Goal: Task Accomplishment & Management: Use online tool/utility

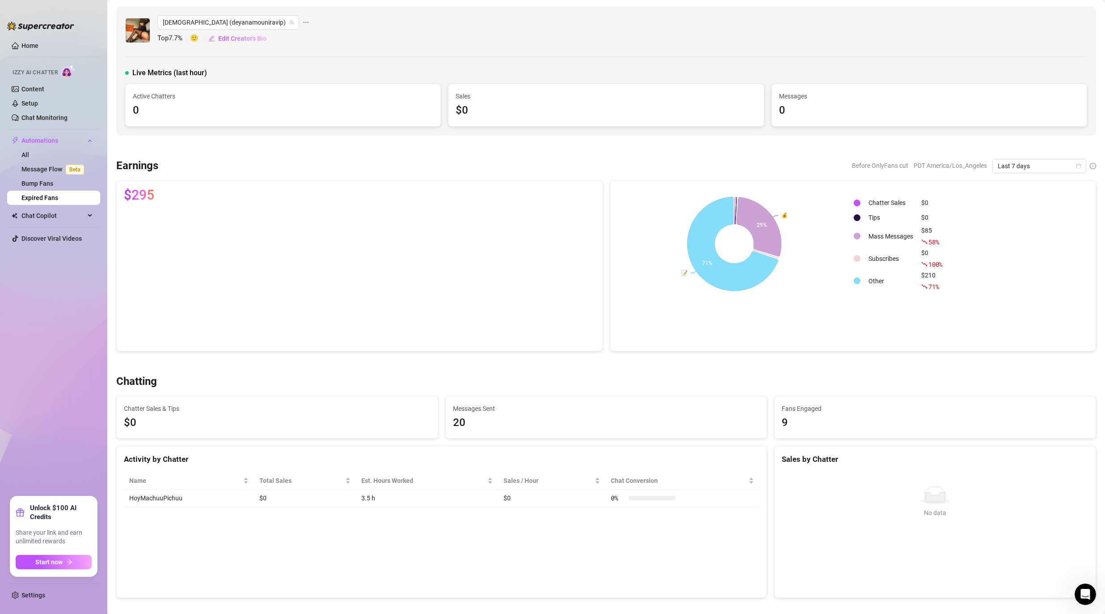
click at [59, 310] on ul "Home Izzy AI Chatter Content Setup Chat Monitoring Automations All Message Flow…" at bounding box center [53, 264] width 93 height 458
click at [26, 85] on link "Content" at bounding box center [32, 88] width 23 height 7
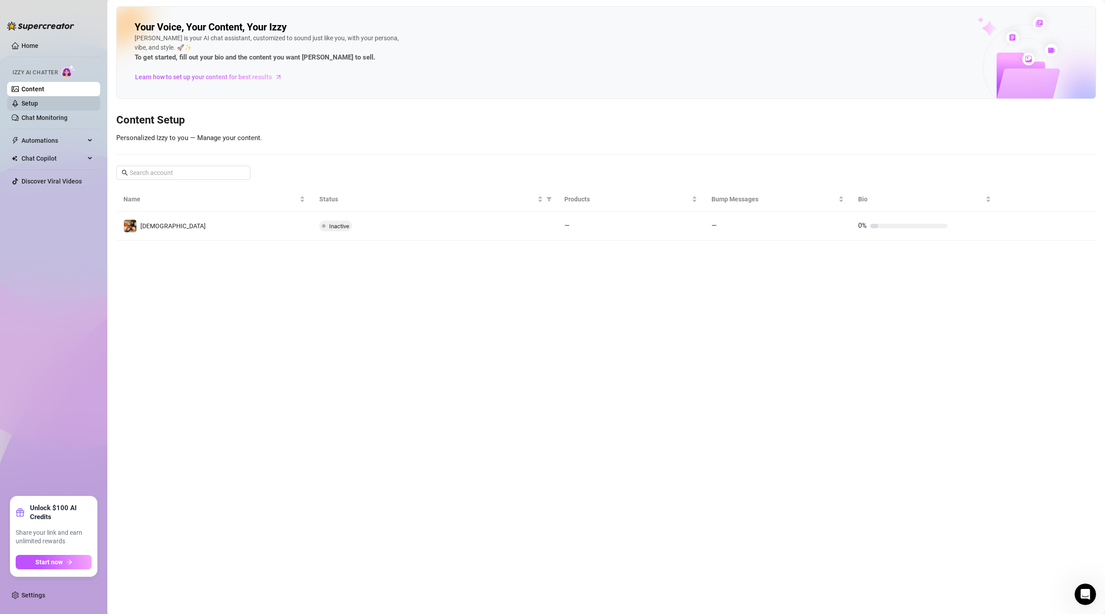
click at [38, 103] on link "Setup" at bounding box center [29, 103] width 17 height 7
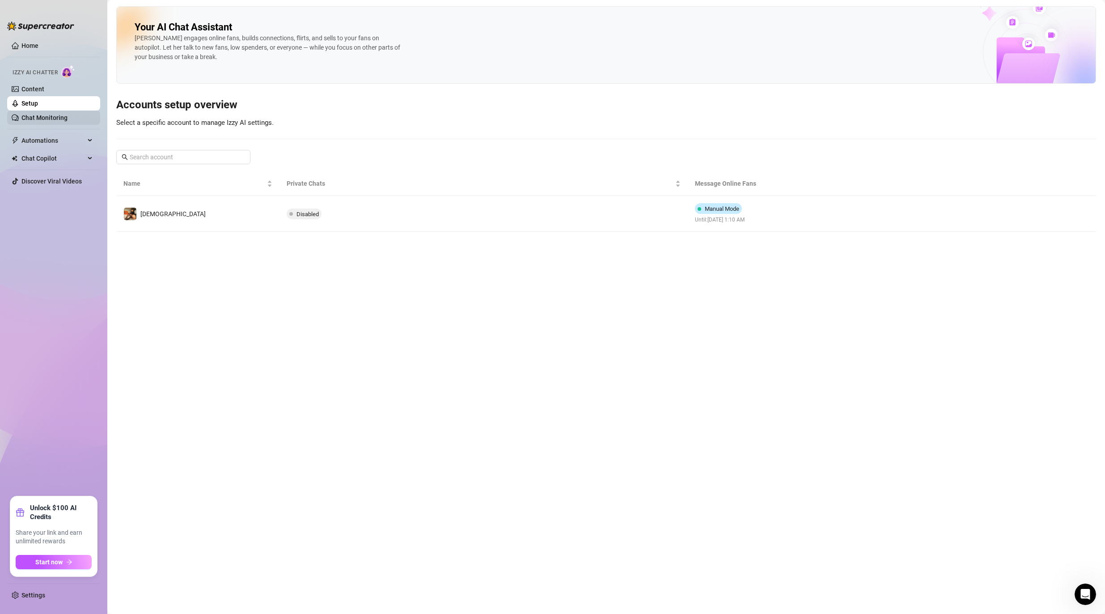
click at [42, 116] on link "Chat Monitoring" at bounding box center [44, 117] width 46 height 7
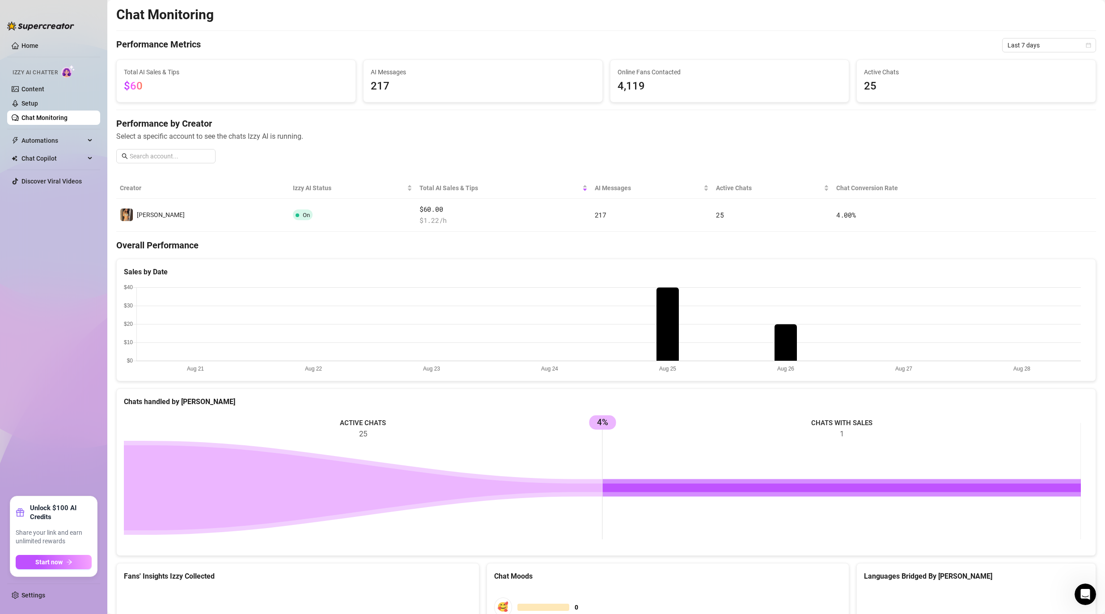
click at [63, 272] on ul "Home Izzy AI Chatter Content Setup Chat Monitoring Automations All Message Flow…" at bounding box center [53, 264] width 93 height 458
click at [40, 159] on span "Chat Copilot" at bounding box center [53, 158] width 64 height 14
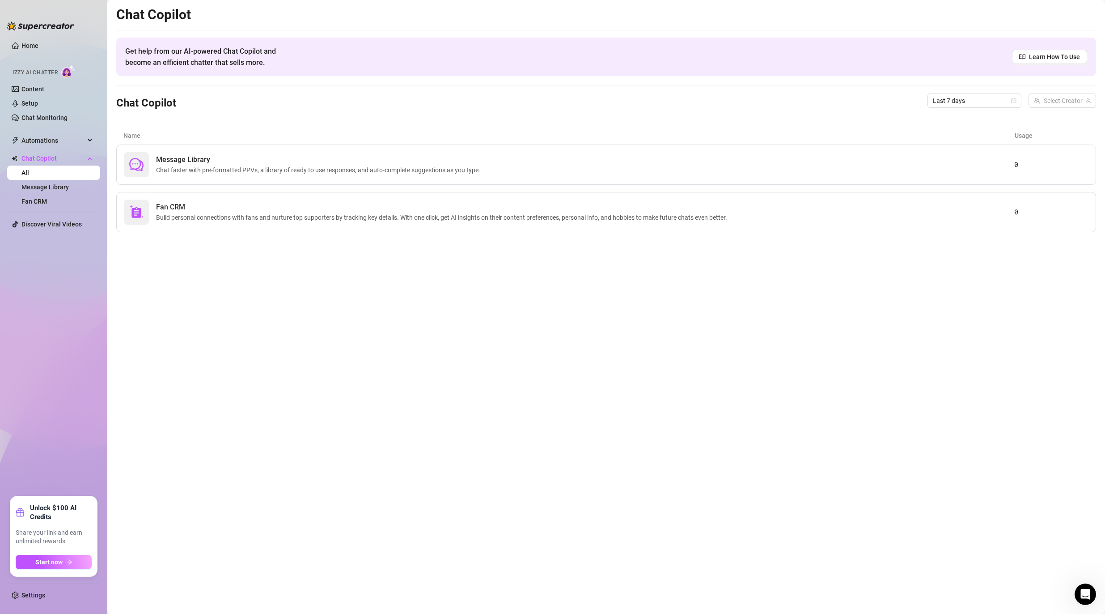
click at [226, 292] on main "Chat Copilot Get help from our AI-powered Chat Copilot and become an efficient …" at bounding box center [606, 307] width 998 height 614
click at [263, 115] on div "Chat Copilot Last 7 days Select Creator" at bounding box center [606, 100] width 980 height 30
click at [262, 168] on span "Chat faster with pre-formatted PPVs, a library of ready to use responses, and a…" at bounding box center [320, 170] width 328 height 10
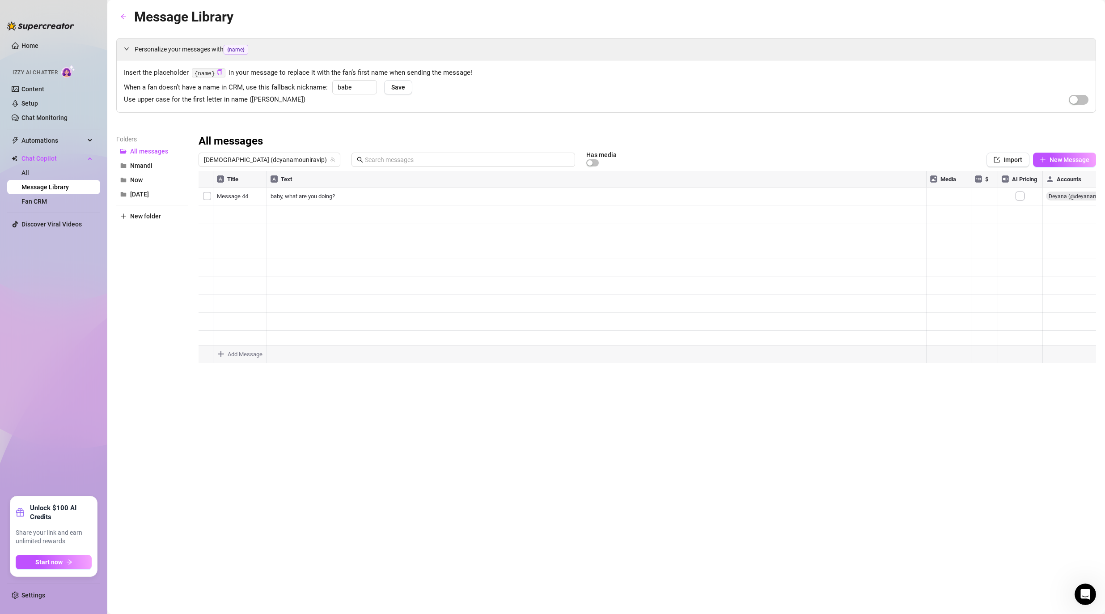
click at [311, 114] on div "Personalize your messages with {name} Insert the placeholder {name} in your mes…" at bounding box center [606, 204] width 980 height 332
click at [287, 198] on div at bounding box center [648, 271] width 898 height 200
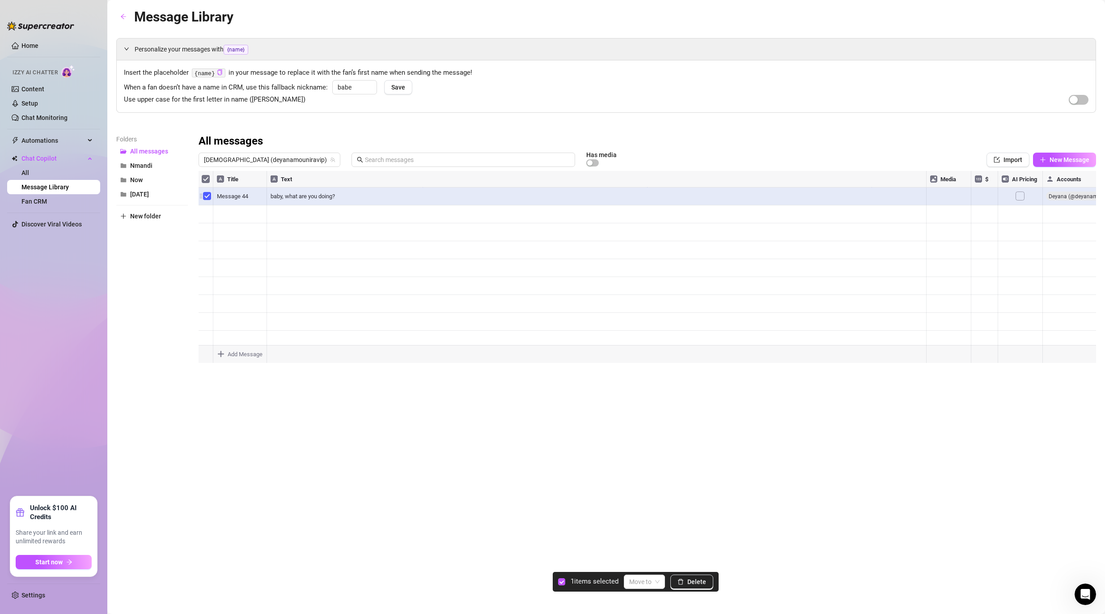
click at [210, 199] on div at bounding box center [648, 271] width 898 height 200
click at [703, 582] on span "Delete" at bounding box center [697, 581] width 19 height 7
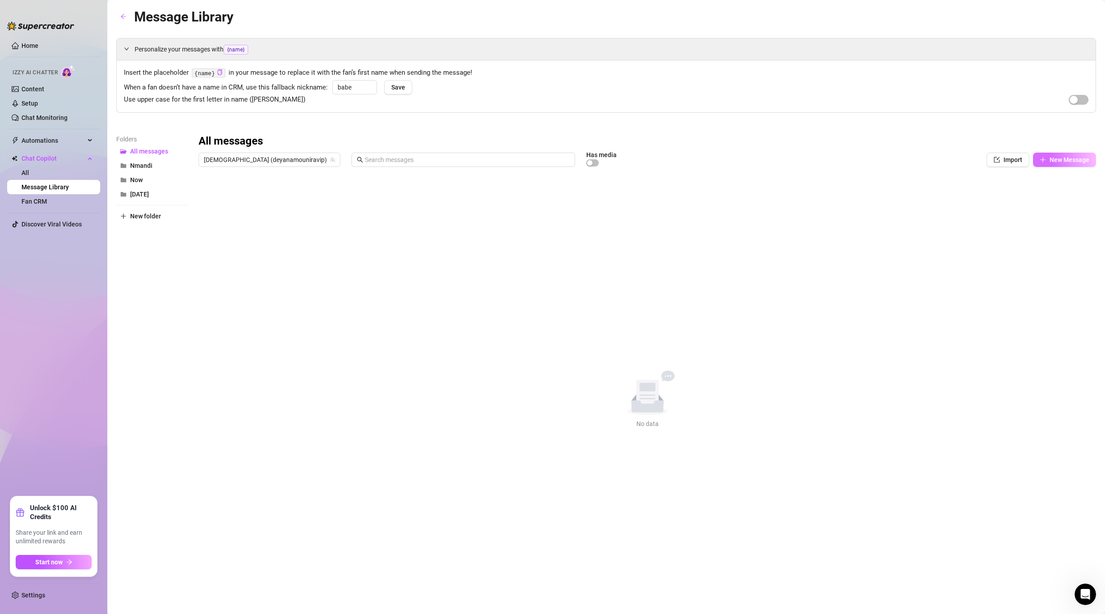
click at [1063, 159] on span "New Message" at bounding box center [1070, 159] width 40 height 7
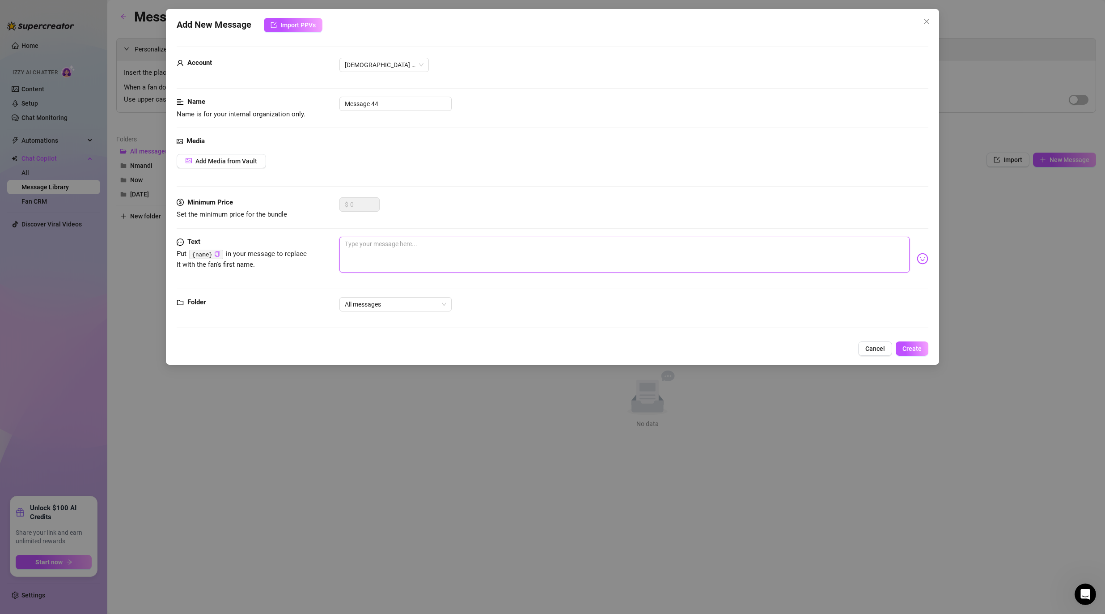
click at [399, 242] on textarea at bounding box center [625, 255] width 571 height 36
type textarea "h"
type textarea "he"
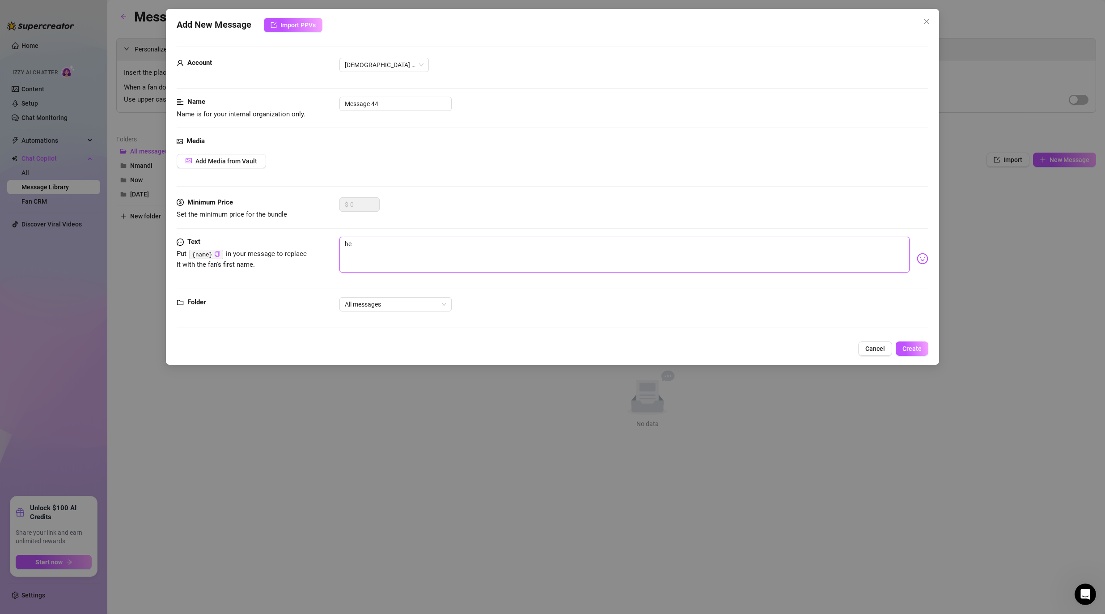
type textarea "hey"
type textarea "hey {"
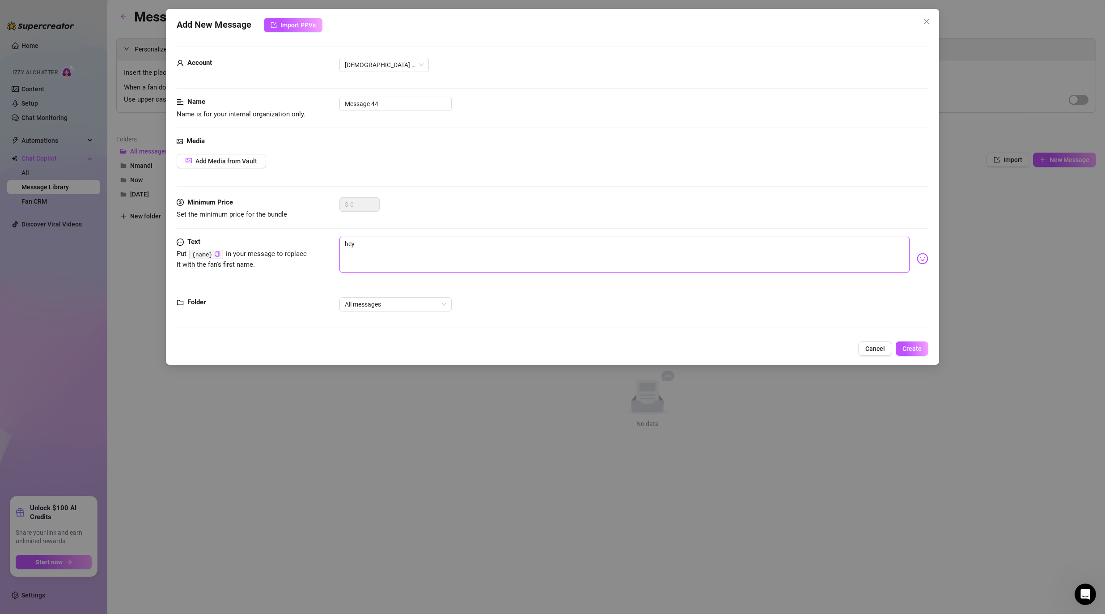
type textarea "hey {"
type textarea "hey {n"
type textarea "hey {na"
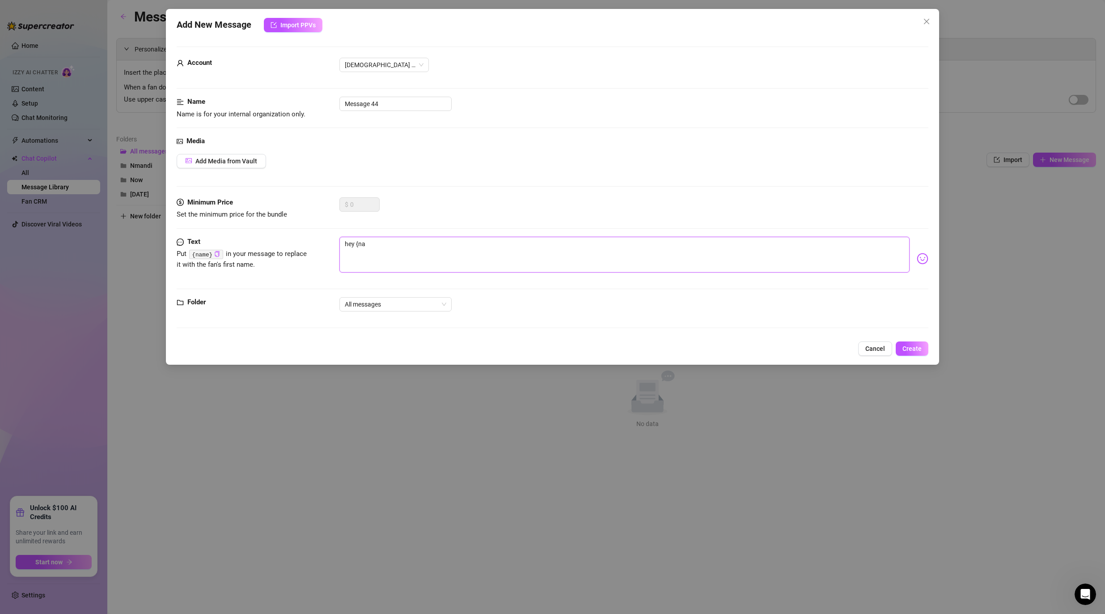
type textarea "hey {nam"
type textarea "hey {name"
type textarea "hey {name}"
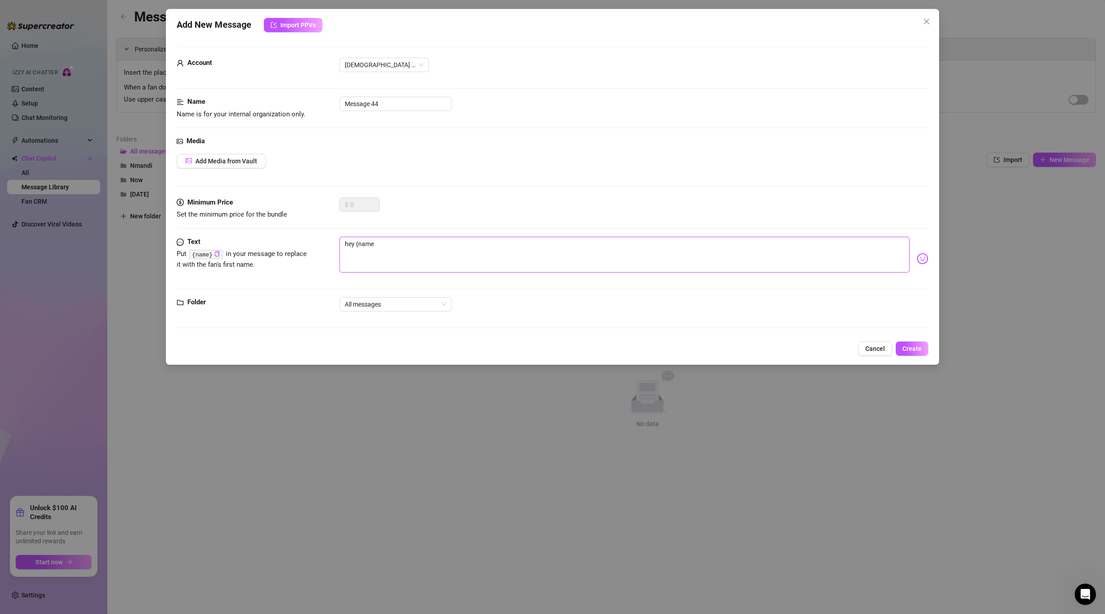
type textarea "hey {name}"
type textarea "hey {name},"
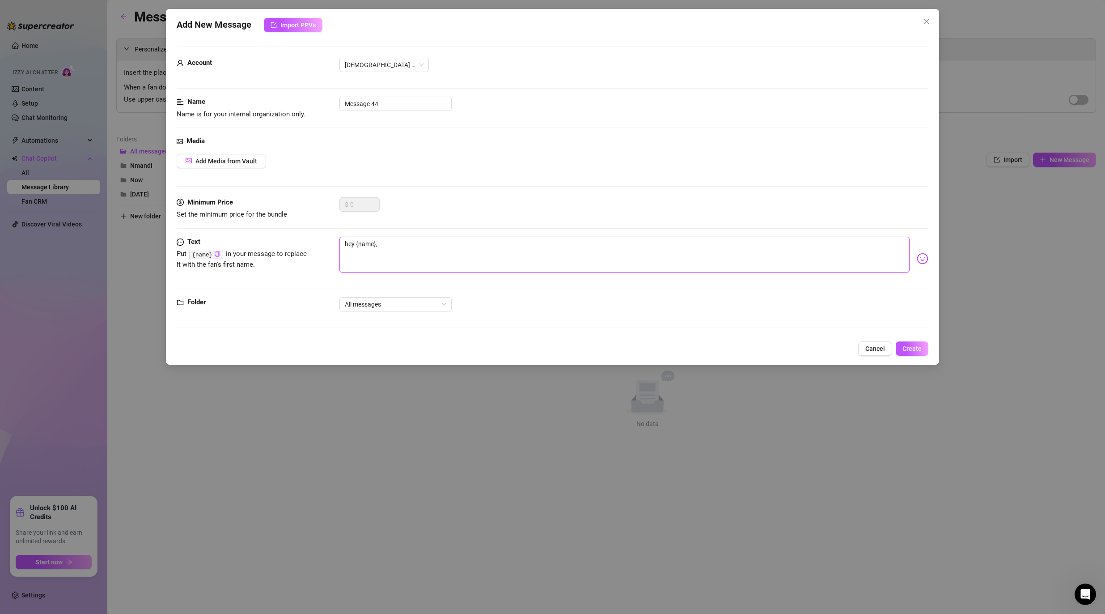
type textarea "hey {name}, w"
type textarea "hey {name}, wh"
type textarea "hey {name}, whe"
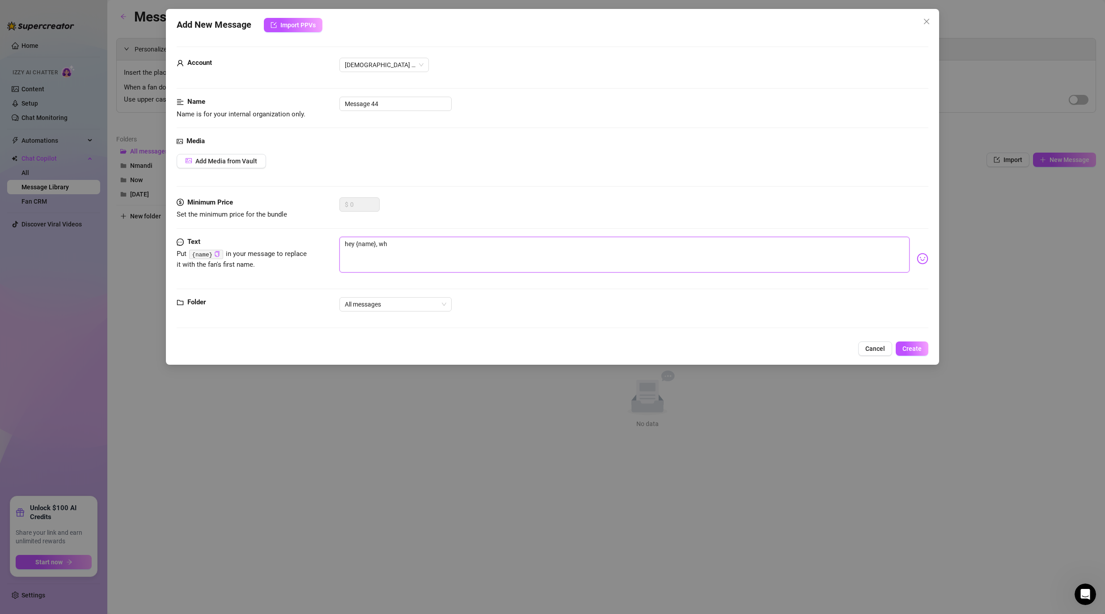
type textarea "hey {name}, whe"
type textarea "hey {name}, wher"
type textarea "hey {name}, where"
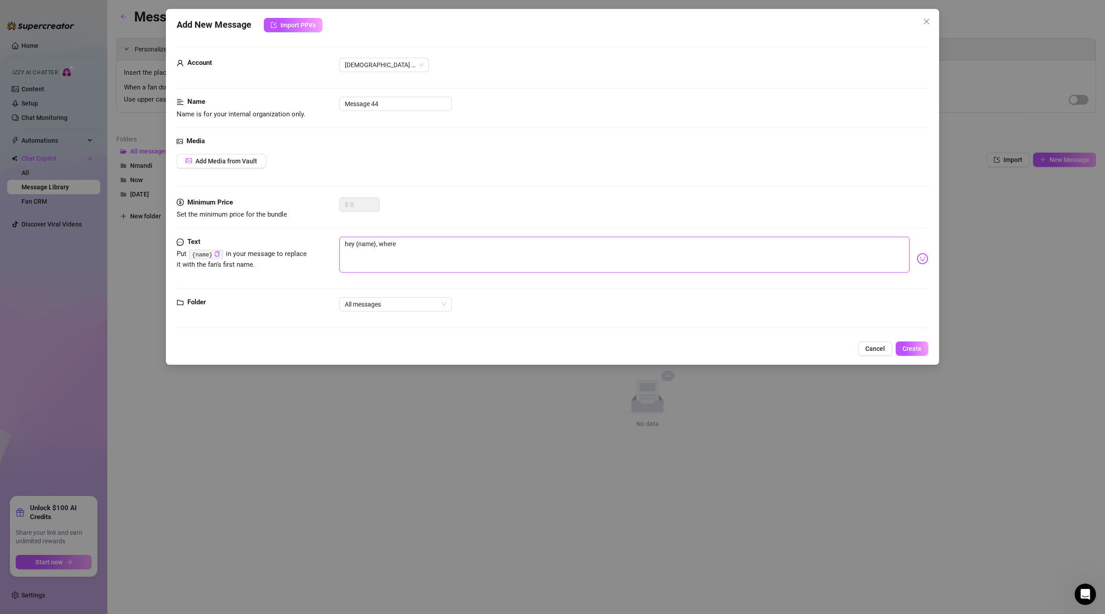
type textarea "hey {name}, where"
type textarea "hey {name}, where a"
type textarea "hey {name}, where ar"
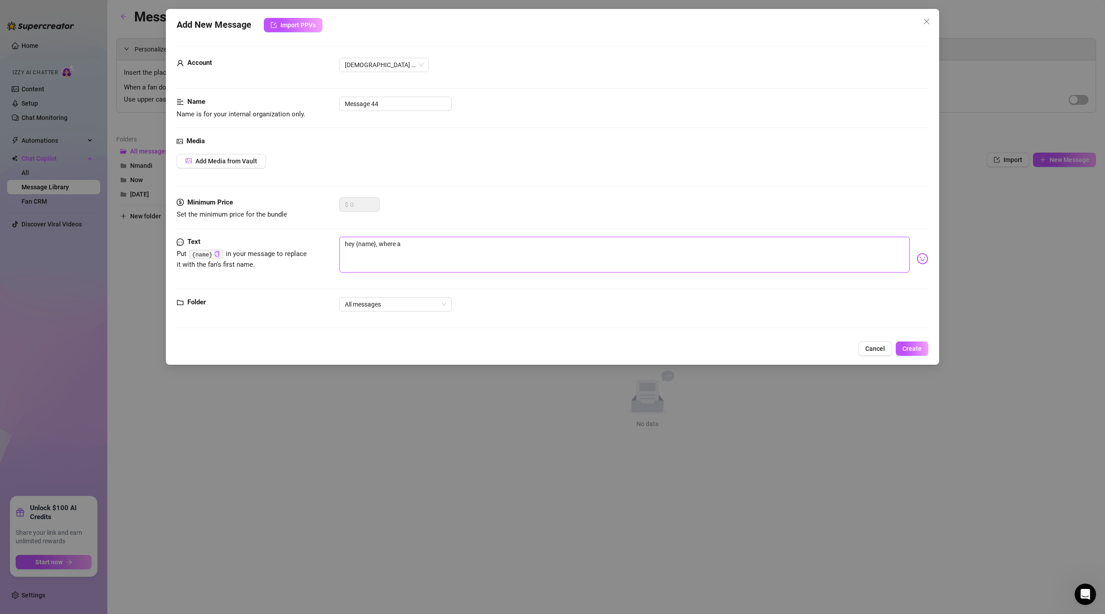
type textarea "hey {name}, where ar"
type textarea "hey {name}, where are"
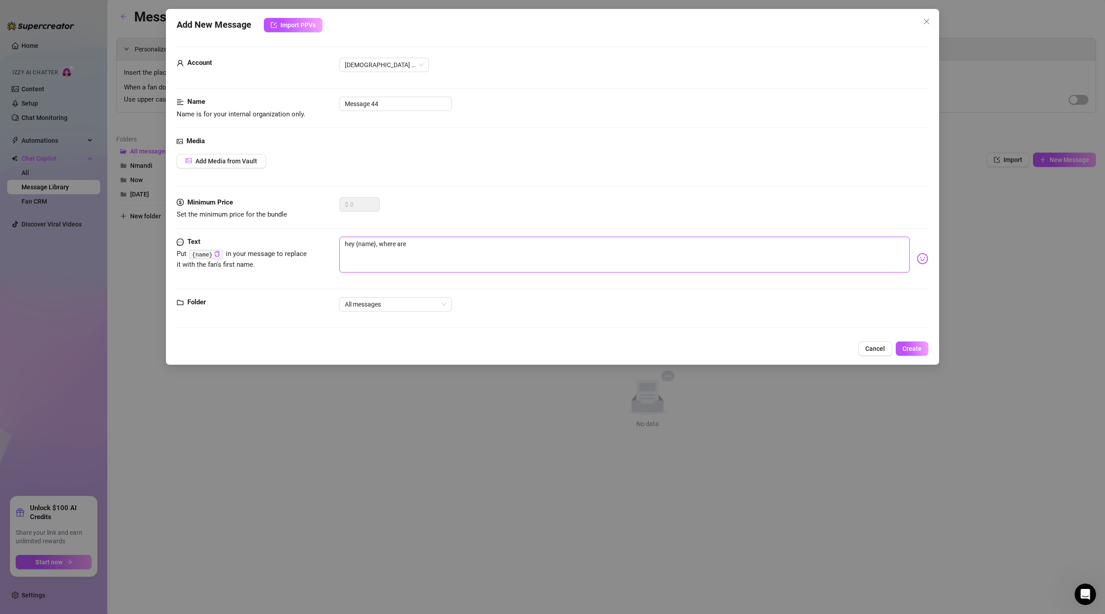
type textarea "hey {name}, where are y"
type textarea "hey {name}, where are yo"
type textarea "hey {name}, where are you"
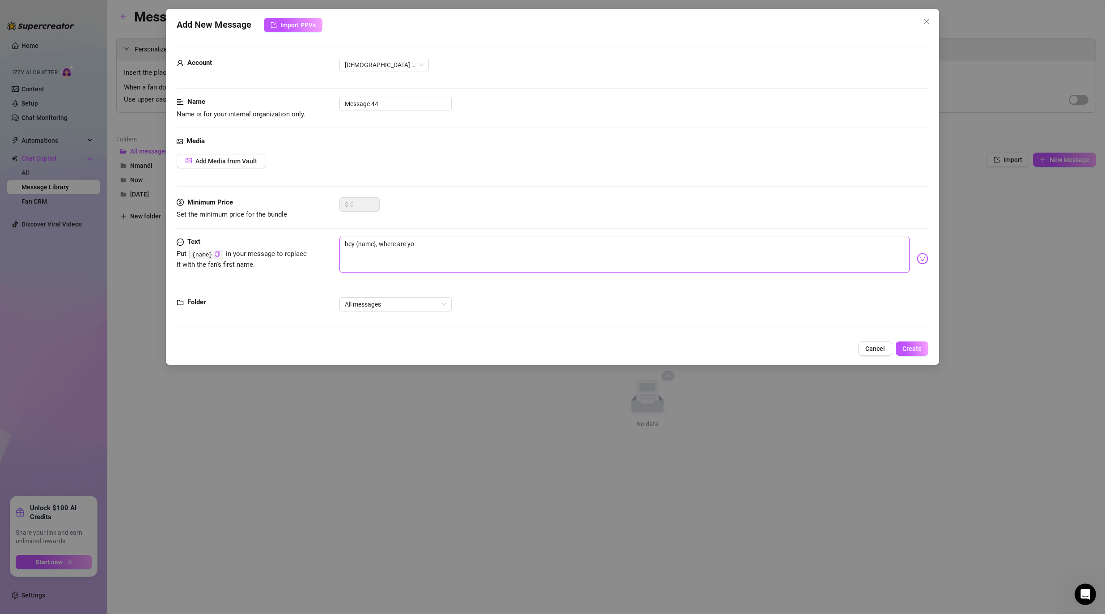
type textarea "hey {name}, where are you"
type textarea "hey {name}, where are you?"
drag, startPoint x: 436, startPoint y: 243, endPoint x: 528, endPoint y: 249, distance: 91.9
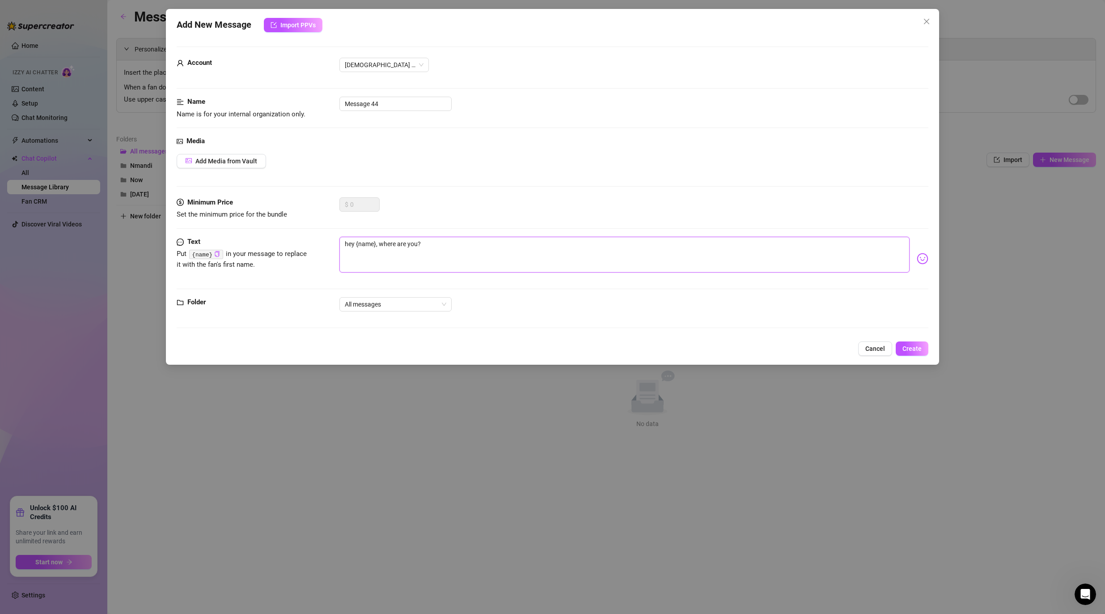
click at [528, 249] on textarea "hey {name}, where are you?" at bounding box center [625, 255] width 571 height 36
type textarea "hey {name}, where are you?"
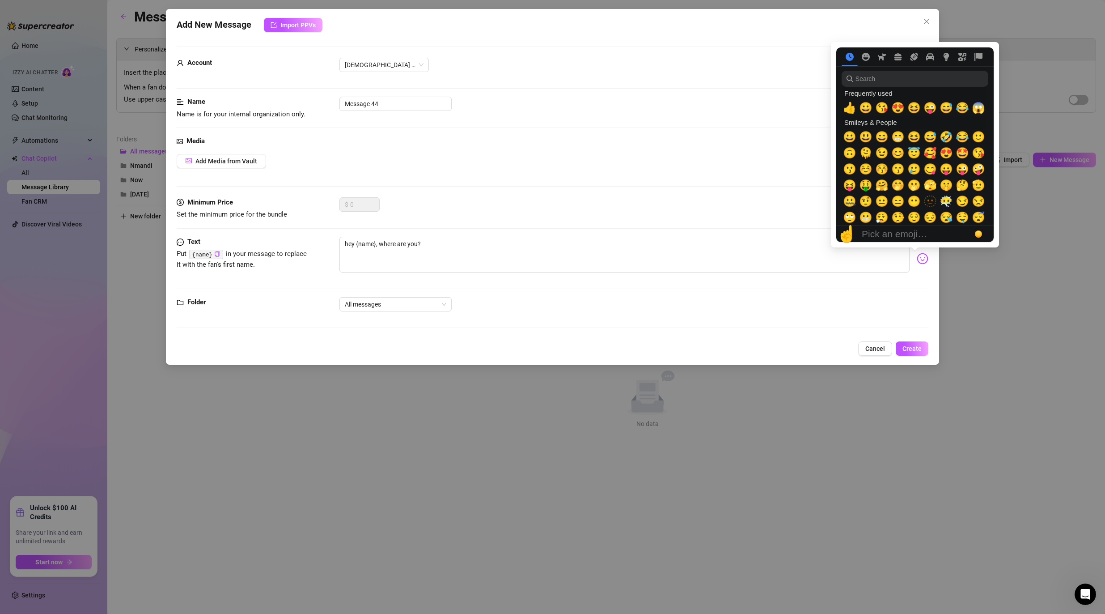
click at [918, 259] on img at bounding box center [923, 259] width 12 height 12
click at [928, 151] on span "🥰" at bounding box center [930, 153] width 13 height 13
type textarea "hey {name}, where are you? 🥰"
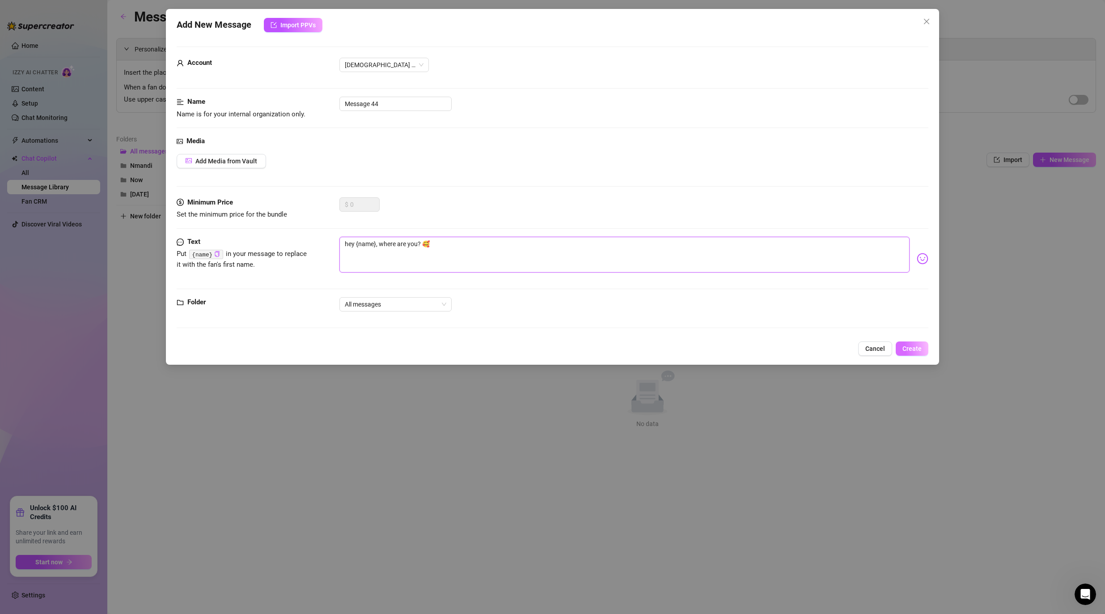
type textarea "hey {name}, where are you? 🥰"
click at [920, 345] on span "Create" at bounding box center [912, 348] width 19 height 7
